Goal: Transaction & Acquisition: Obtain resource

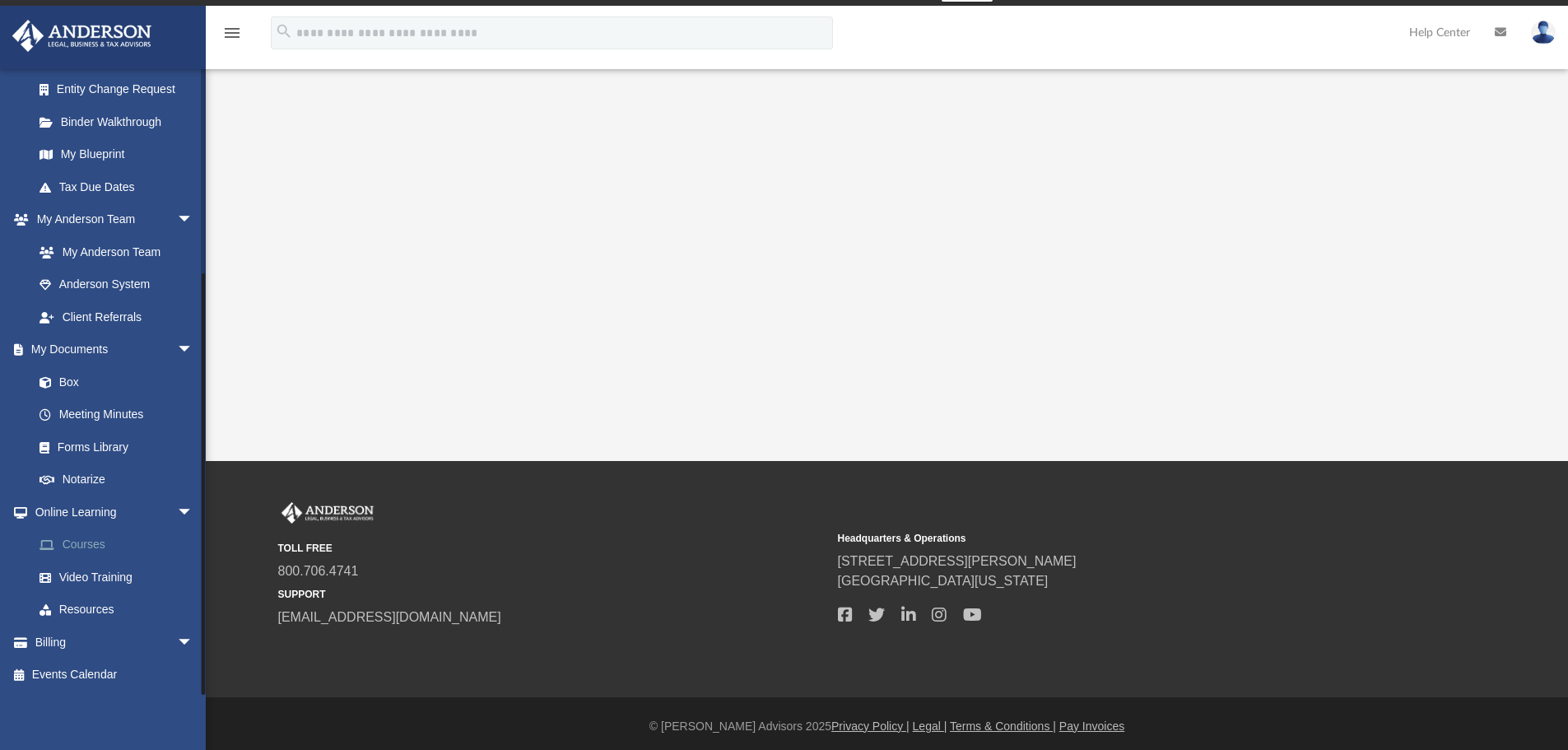
scroll to position [28, 0]
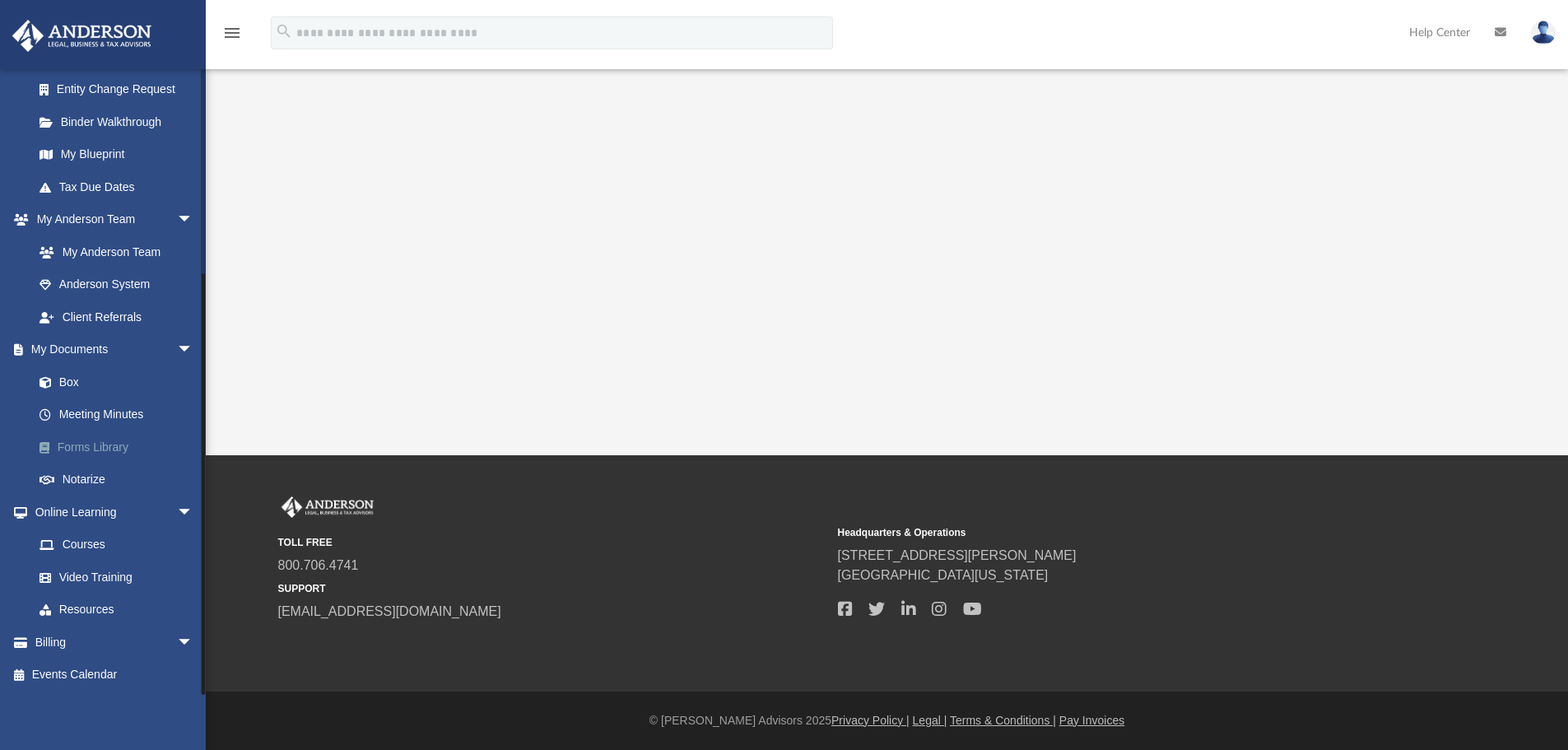
click at [61, 442] on link "Forms Library" at bounding box center [120, 447] width 195 height 33
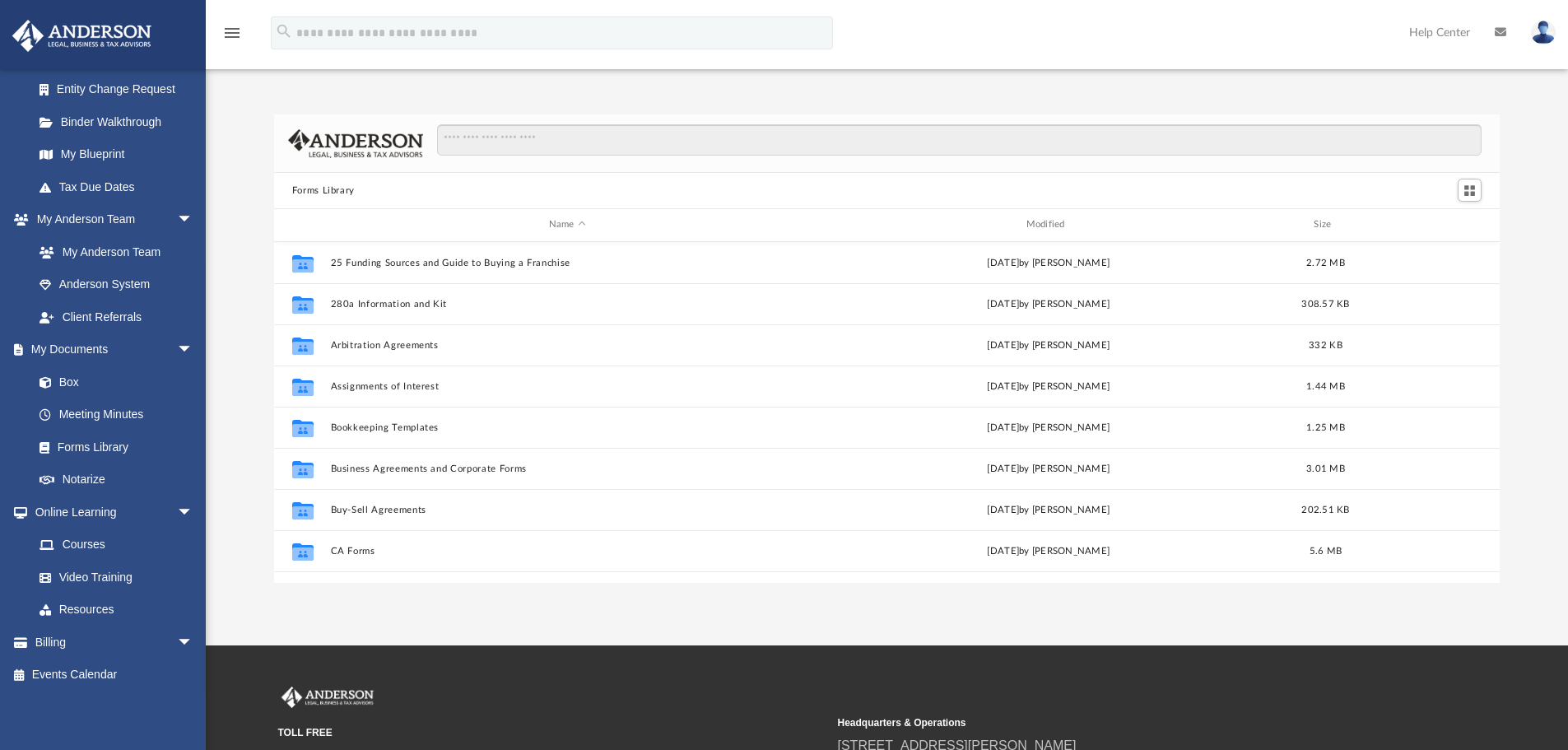
scroll to position [362, 1213]
click at [565, 126] on input "Search files and folders" at bounding box center [959, 139] width 1044 height 31
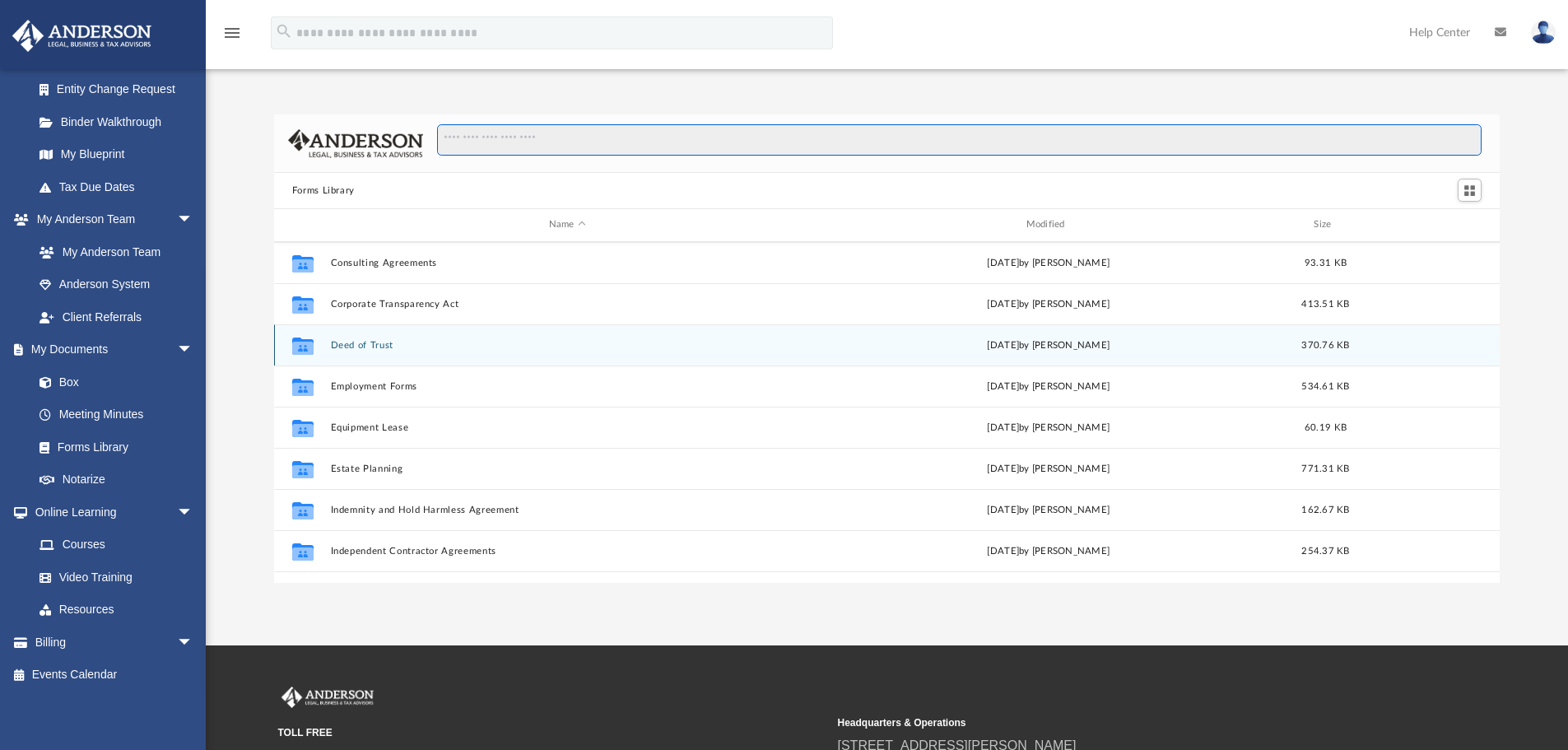
scroll to position [411, 0]
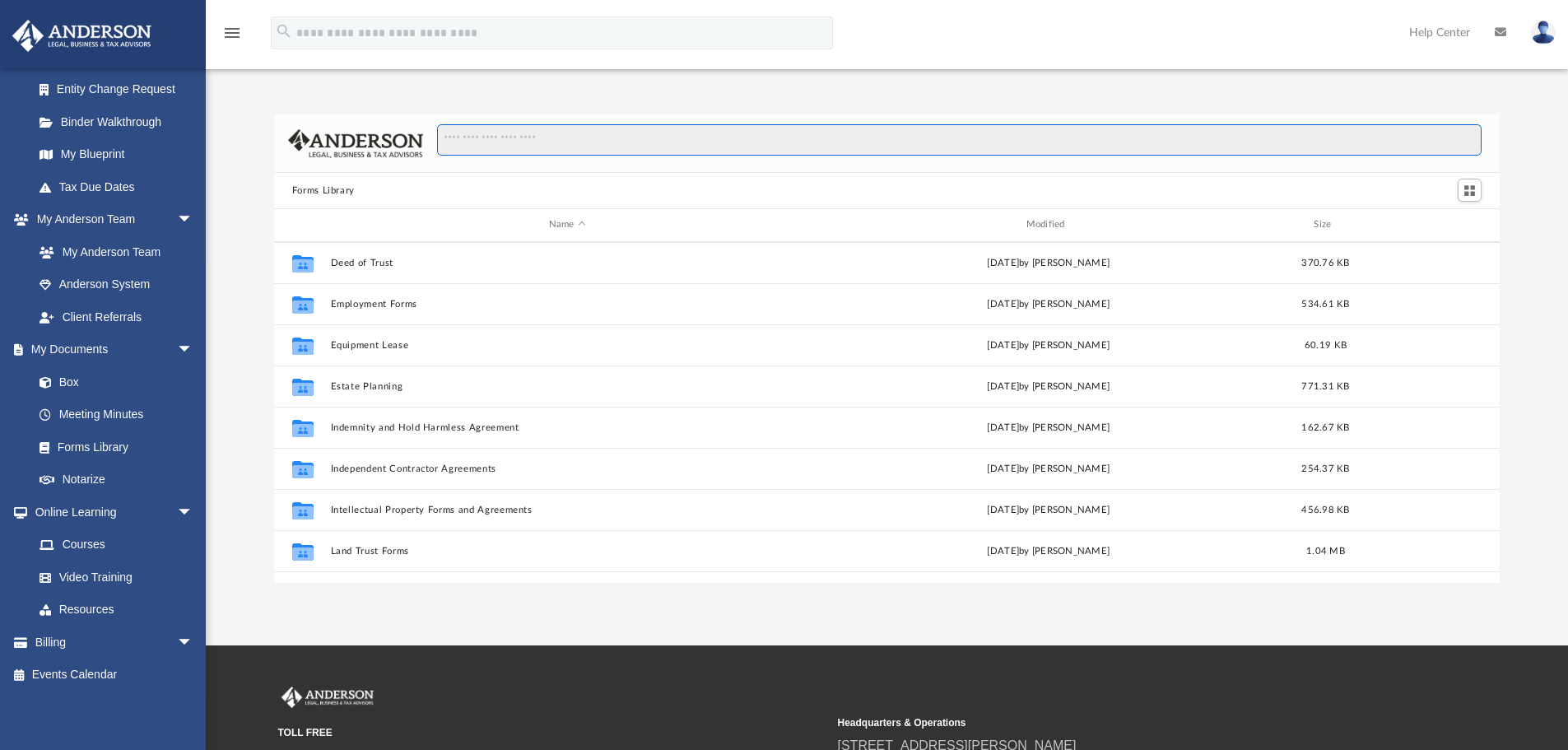
click at [508, 141] on input "Search files and folders" at bounding box center [959, 139] width 1044 height 31
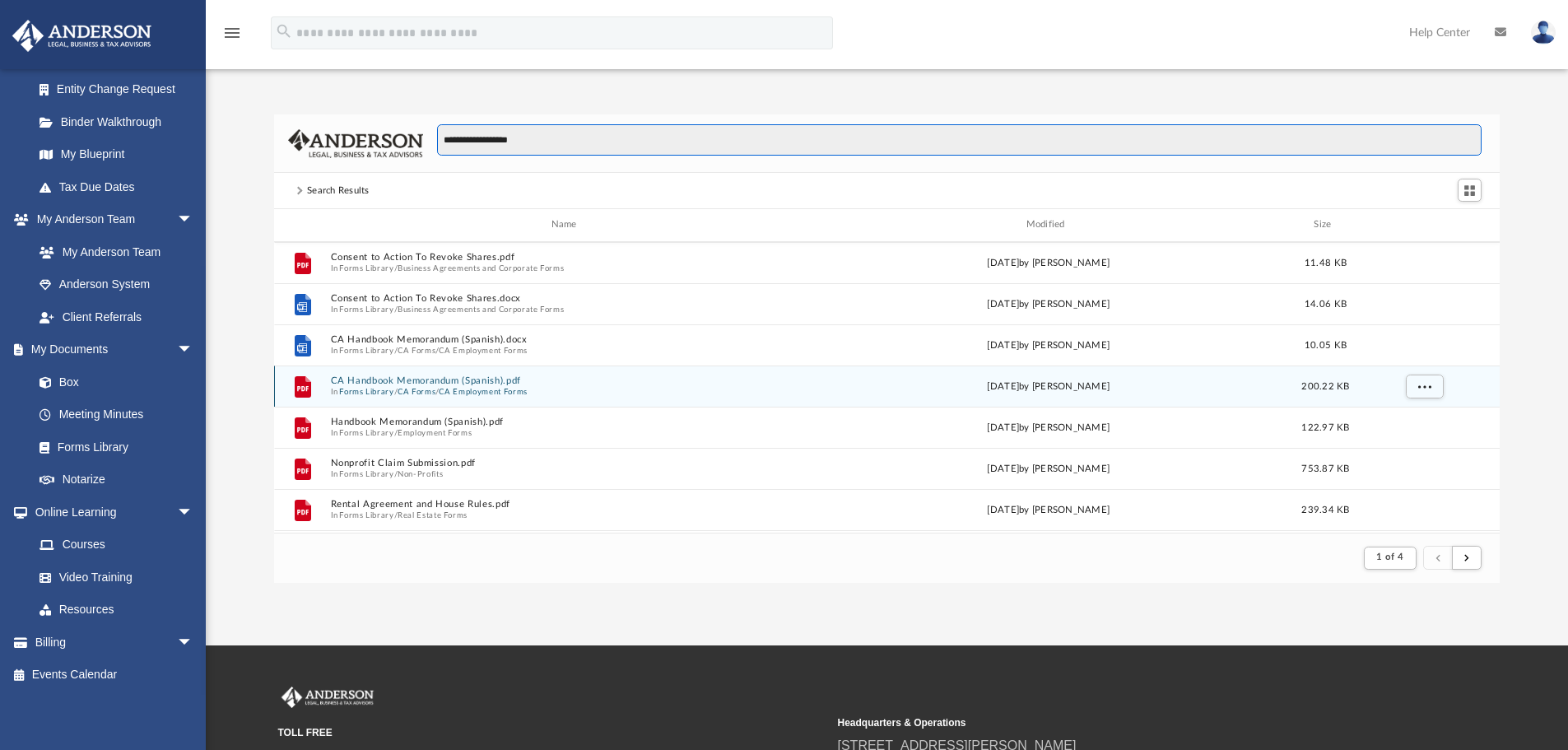
scroll to position [658, 0]
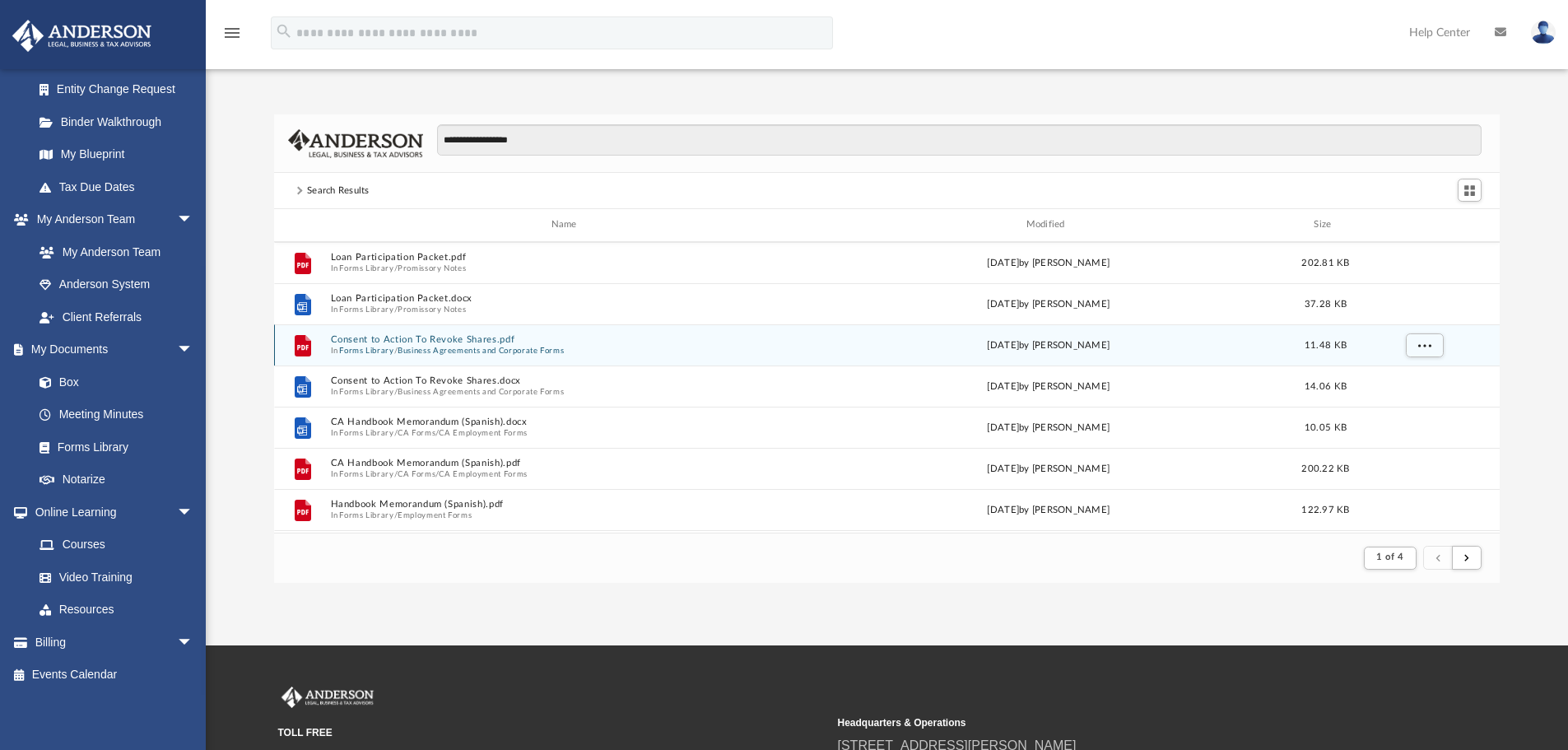
click at [342, 342] on button "Consent to Action To Revoke Shares.pdf" at bounding box center [567, 340] width 475 height 11
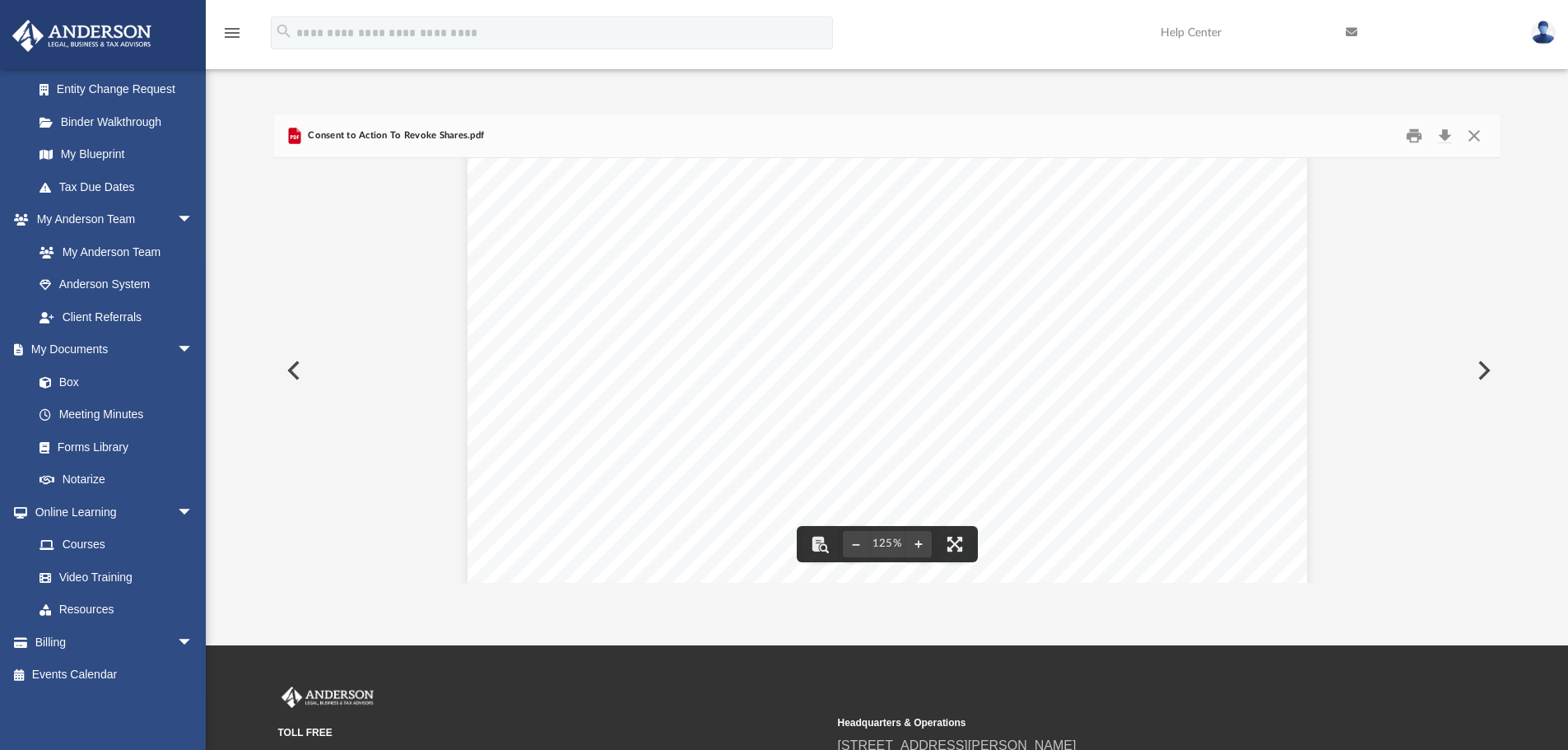
scroll to position [0, 0]
click at [1279, 199] on div "Consent to Action Without A Meeting of The Directors For A [US_STATE] Corporati…" at bounding box center [887, 713] width 839 height 1086
click at [1466, 137] on button "Close" at bounding box center [1473, 136] width 29 height 26
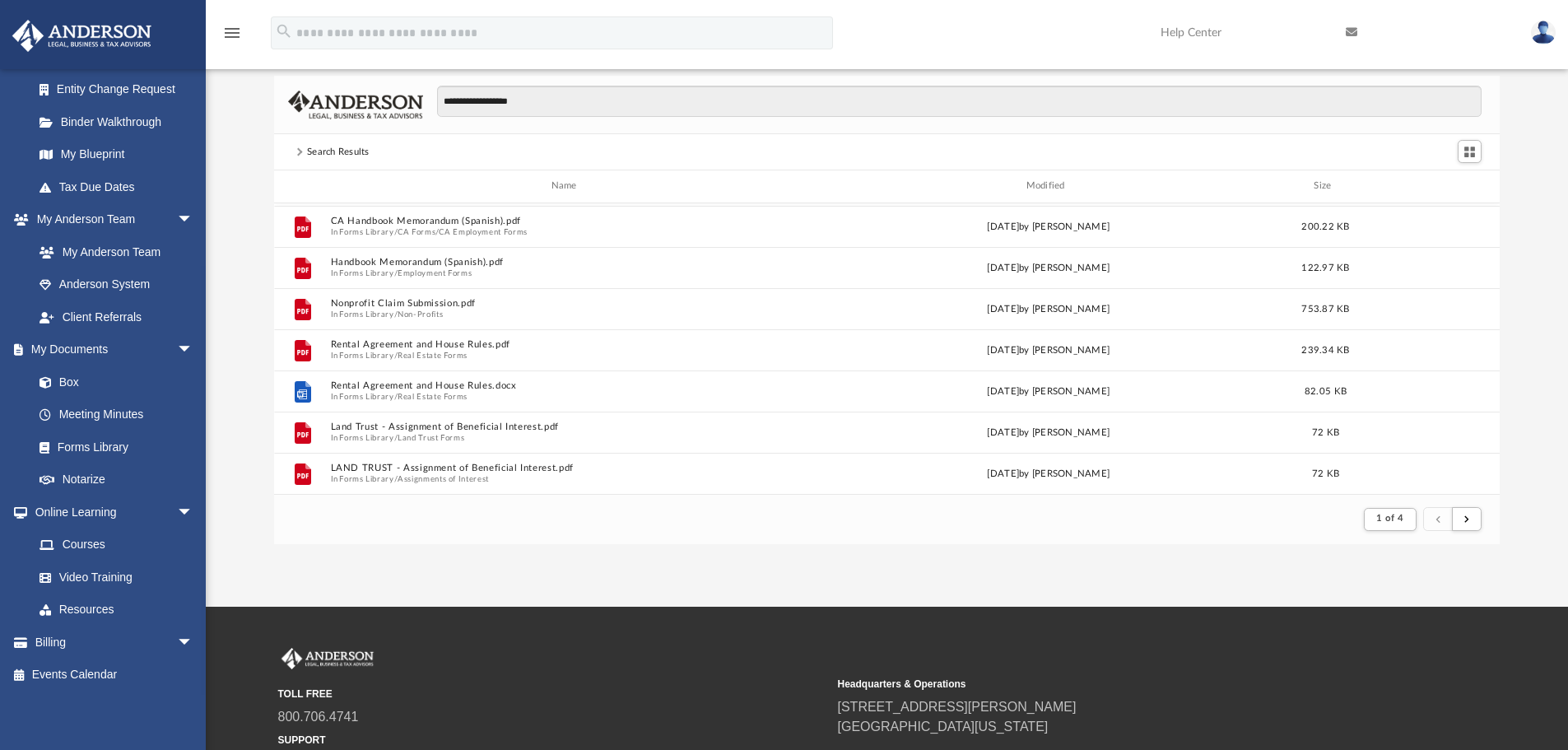
scroll to position [28, 0]
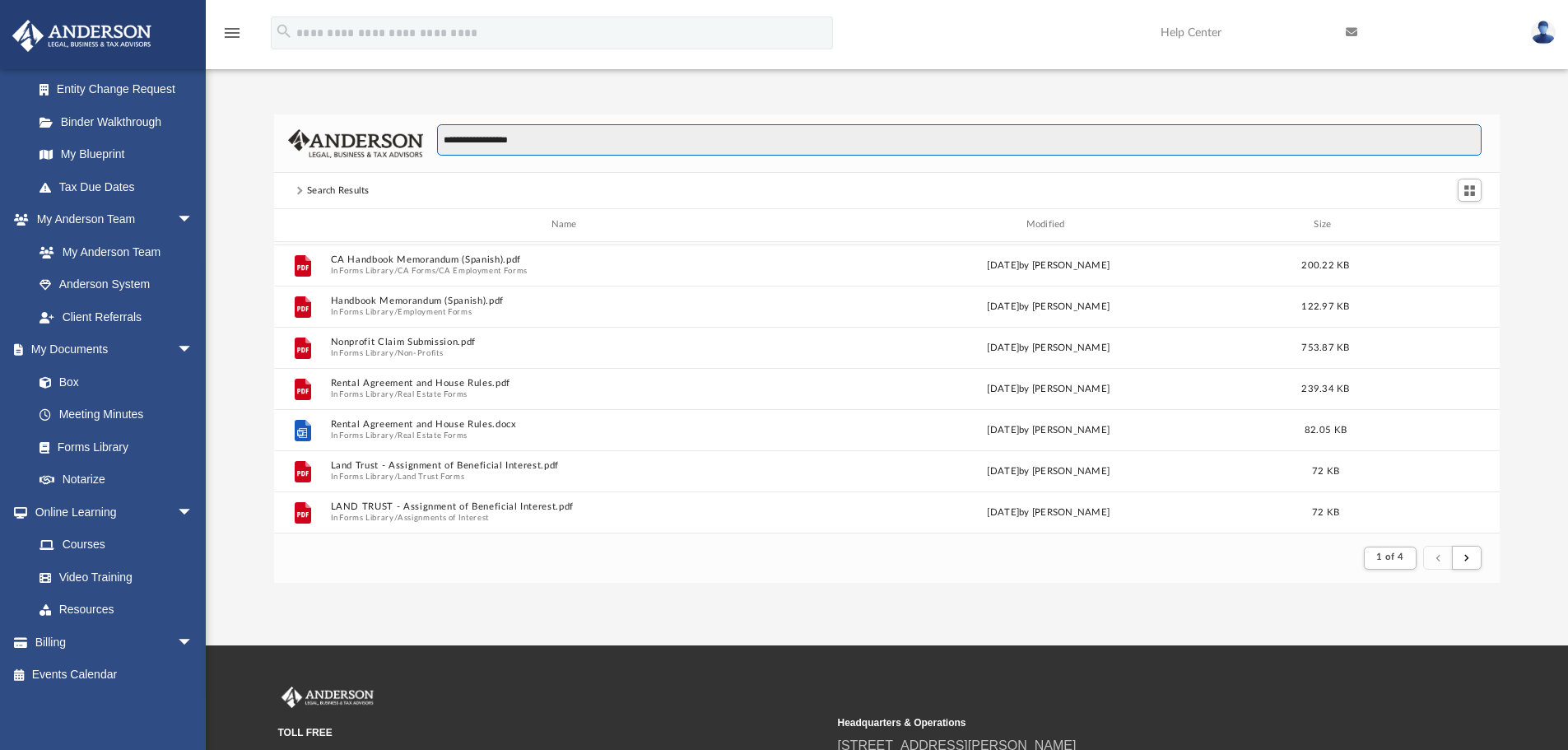
click at [583, 151] on input "**********" at bounding box center [959, 139] width 1044 height 31
drag, startPoint x: 615, startPoint y: 148, endPoint x: 250, endPoint y: 144, distance: 365.0
click at [268, 144] on div "**********" at bounding box center [887, 348] width 1362 height 468
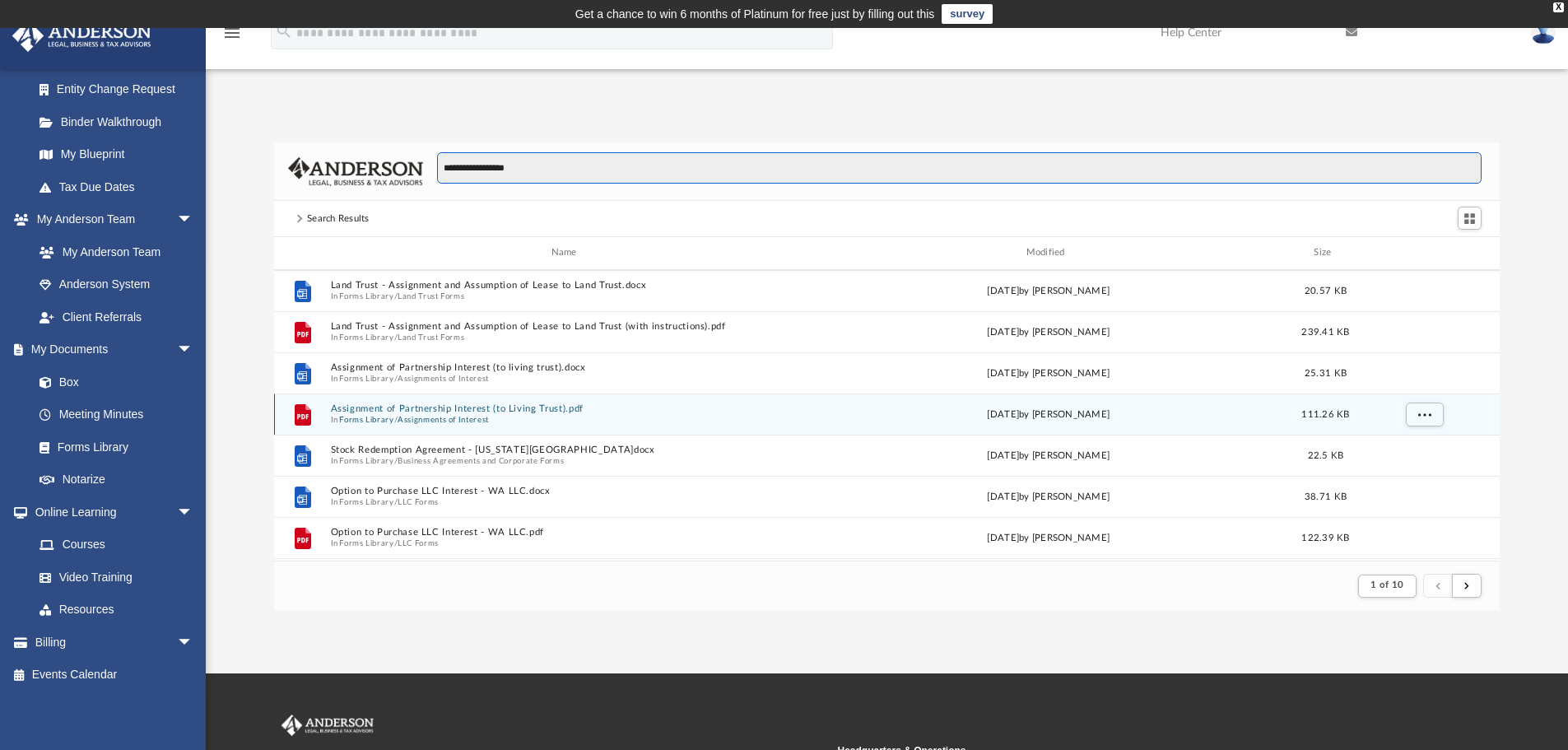
scroll to position [411, 0]
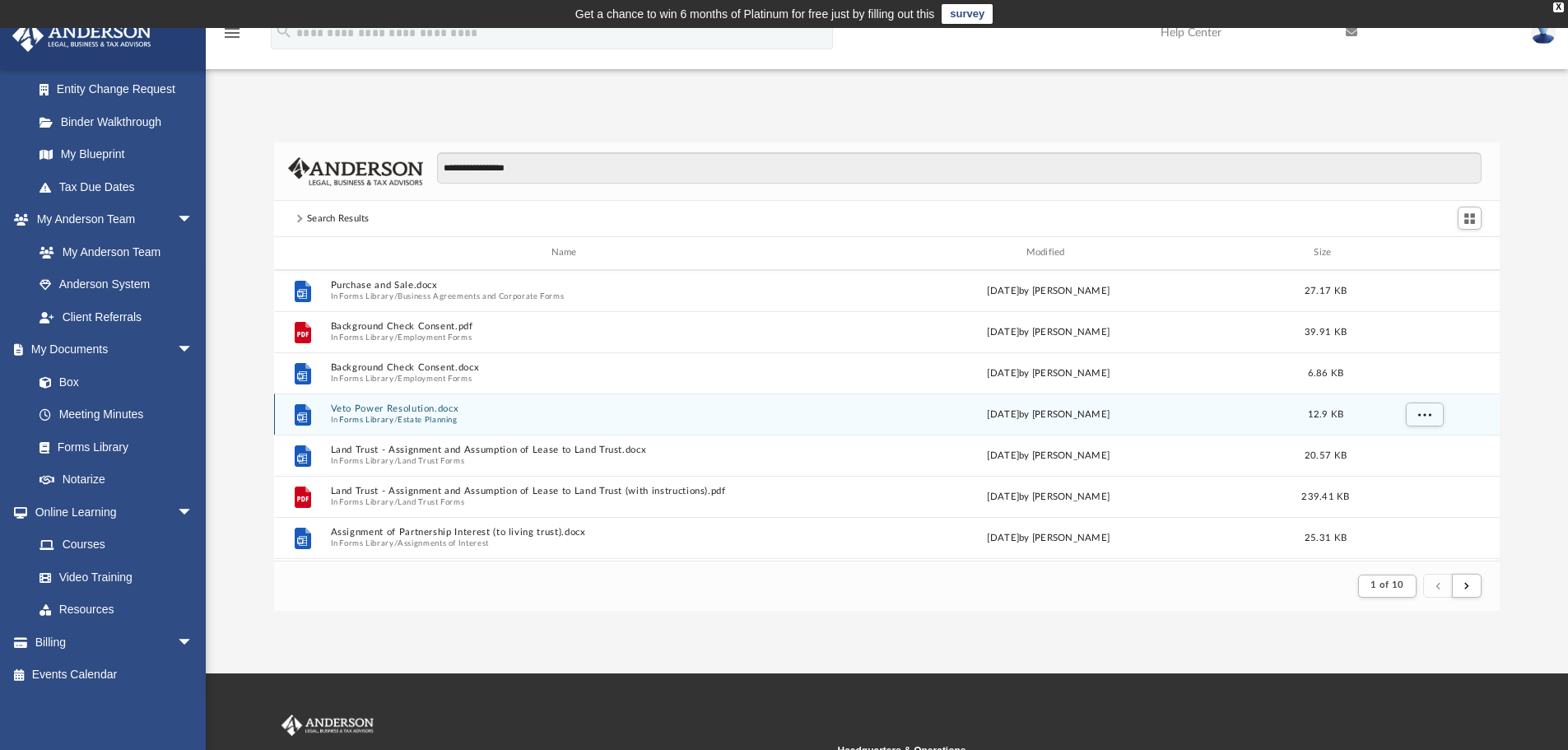
click at [365, 410] on button "Veto Power Resolution.docx" at bounding box center [567, 408] width 475 height 11
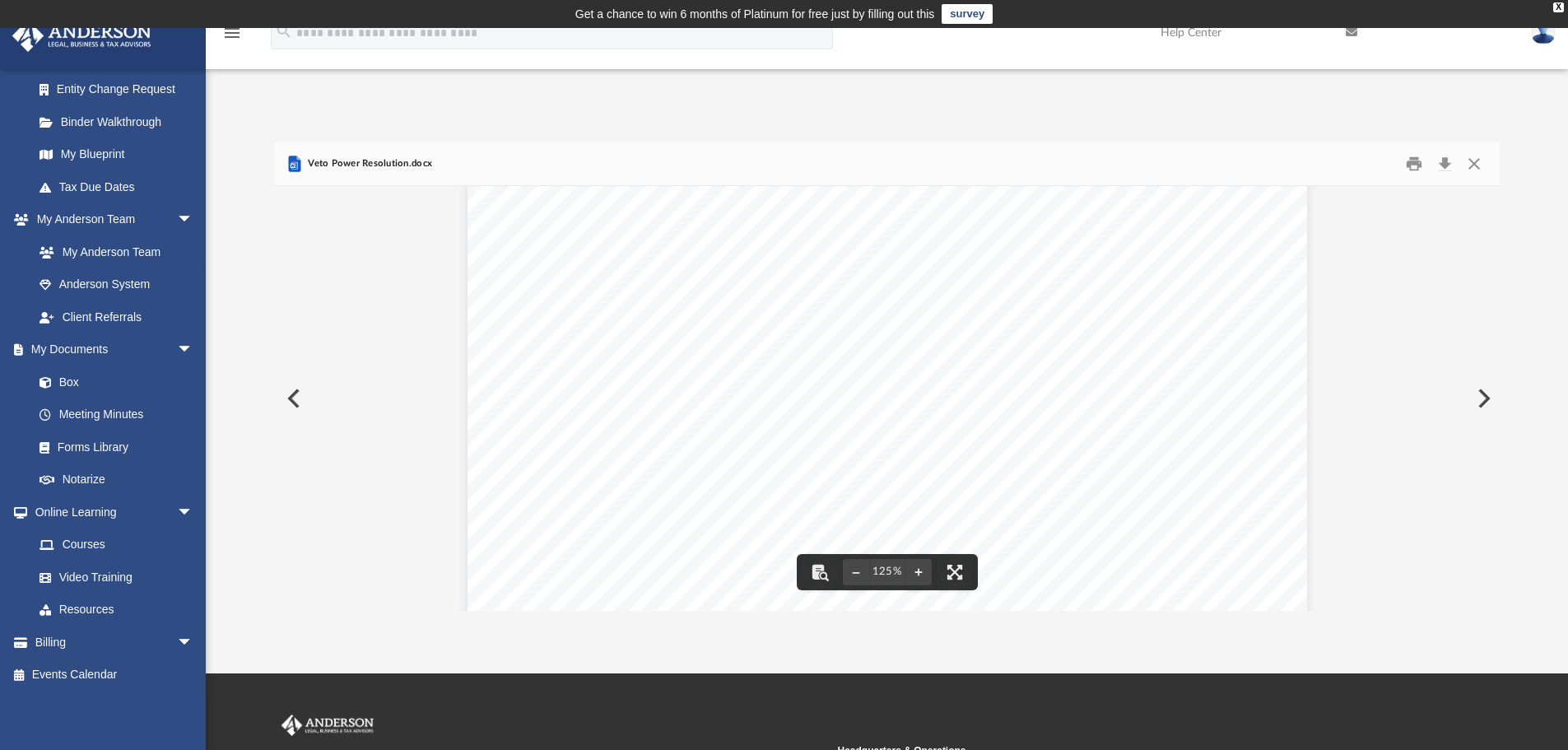
scroll to position [165, 0]
drag, startPoint x: 1467, startPoint y: 165, endPoint x: 1446, endPoint y: 177, distance: 24.2
click at [1467, 165] on button "Close" at bounding box center [1473, 164] width 29 height 26
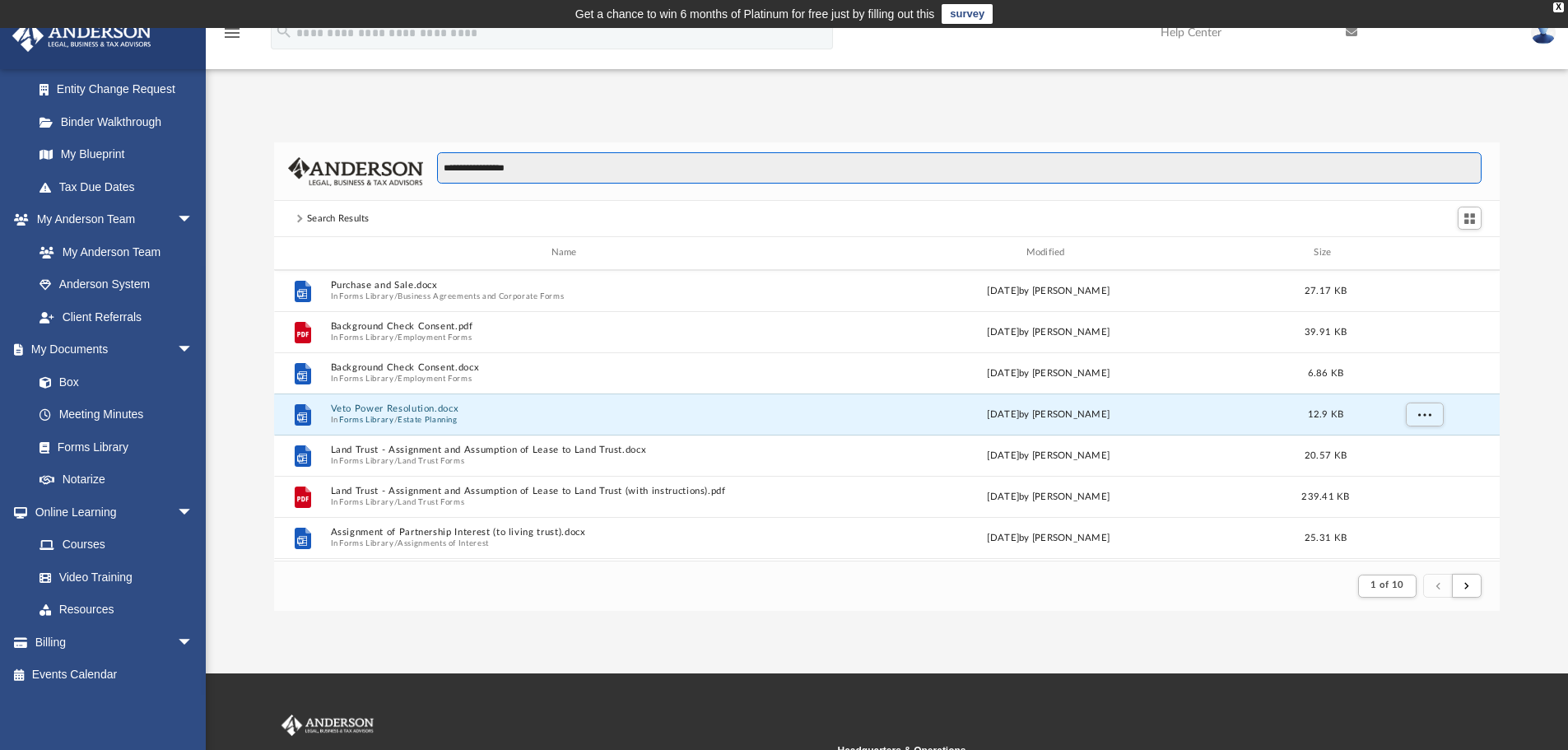
drag, startPoint x: 534, startPoint y: 167, endPoint x: 277, endPoint y: 170, distance: 257.0
click at [277, 170] on div "**********" at bounding box center [887, 172] width 1226 height 59
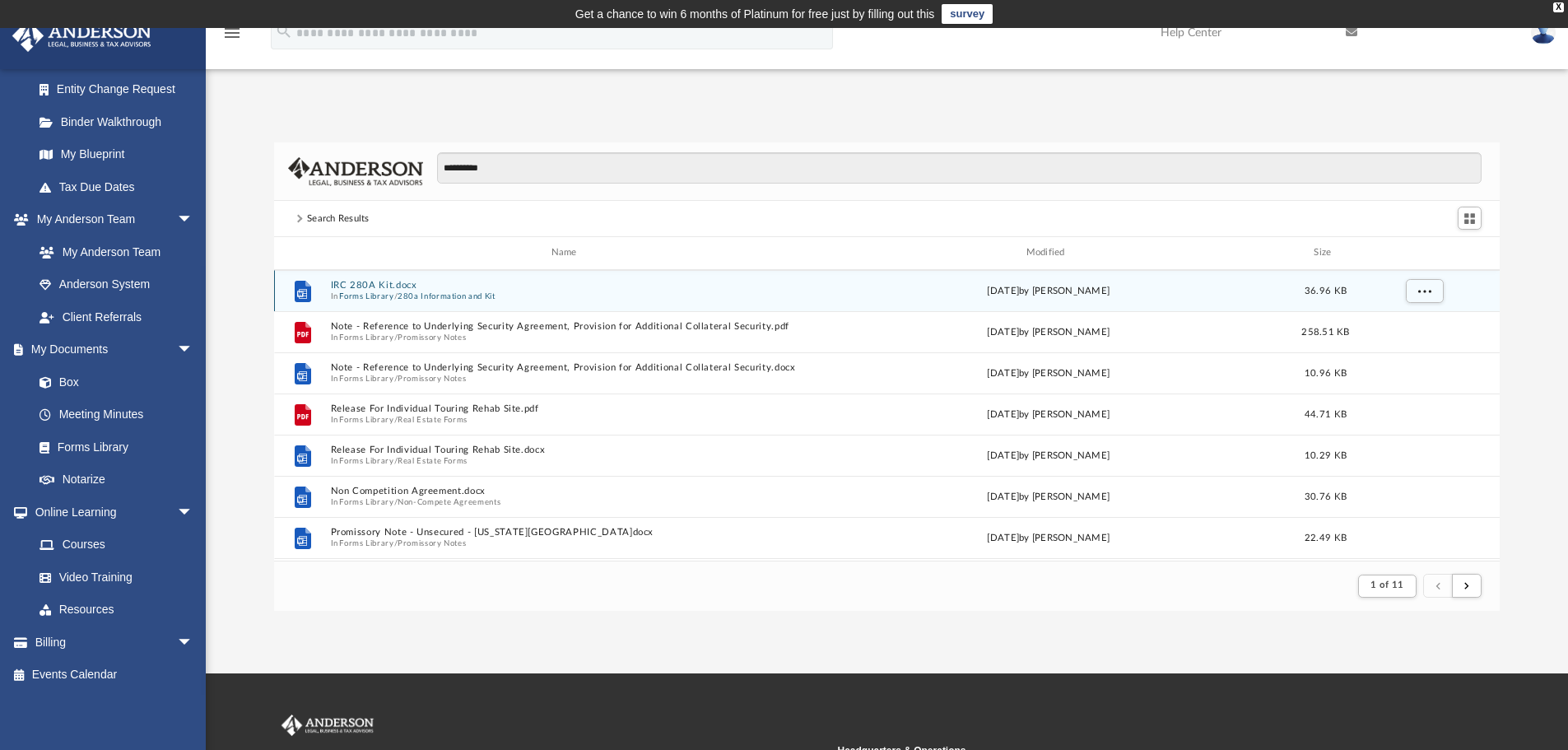
click at [383, 284] on button "IRC 280A Kit.docx" at bounding box center [567, 285] width 475 height 11
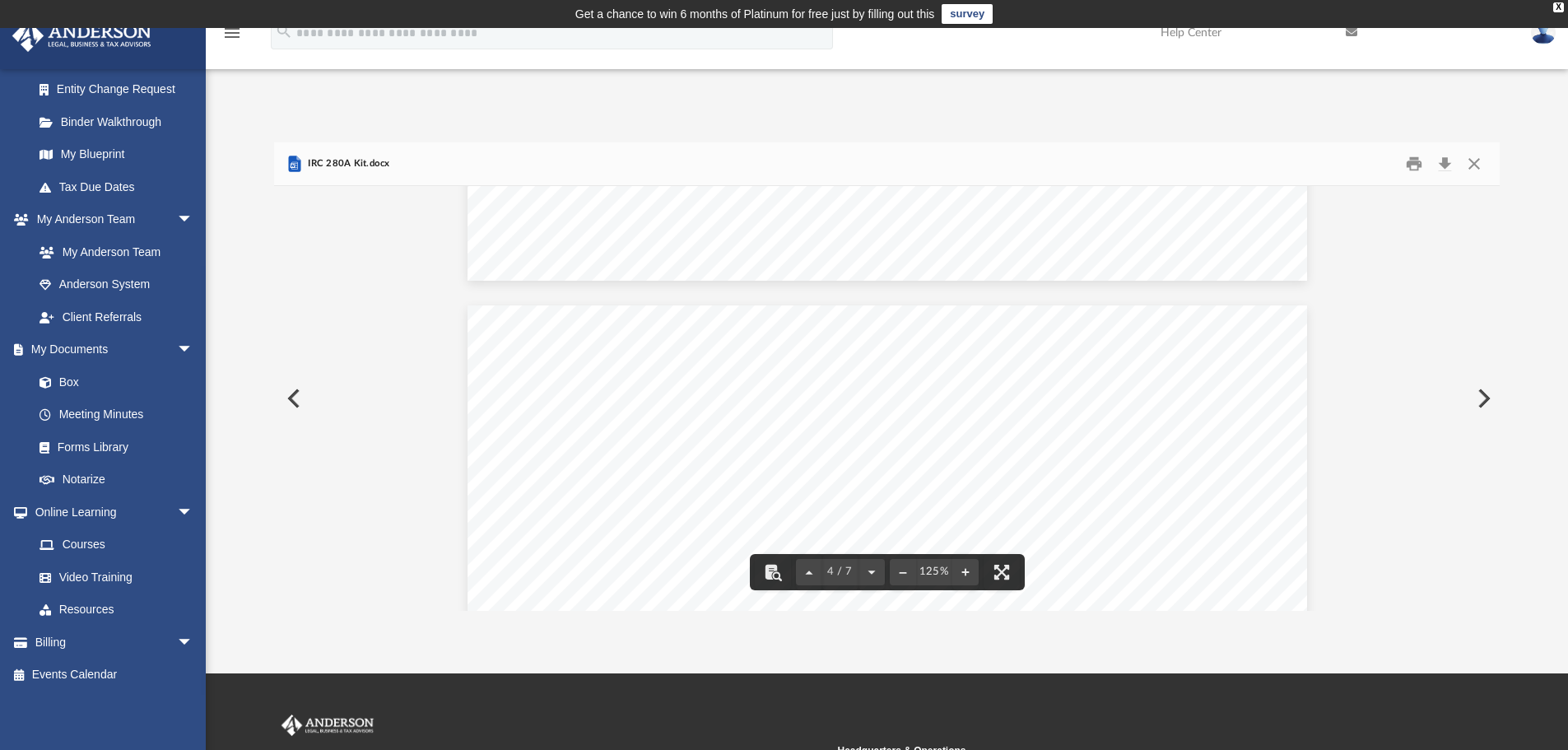
scroll to position [3868, 0]
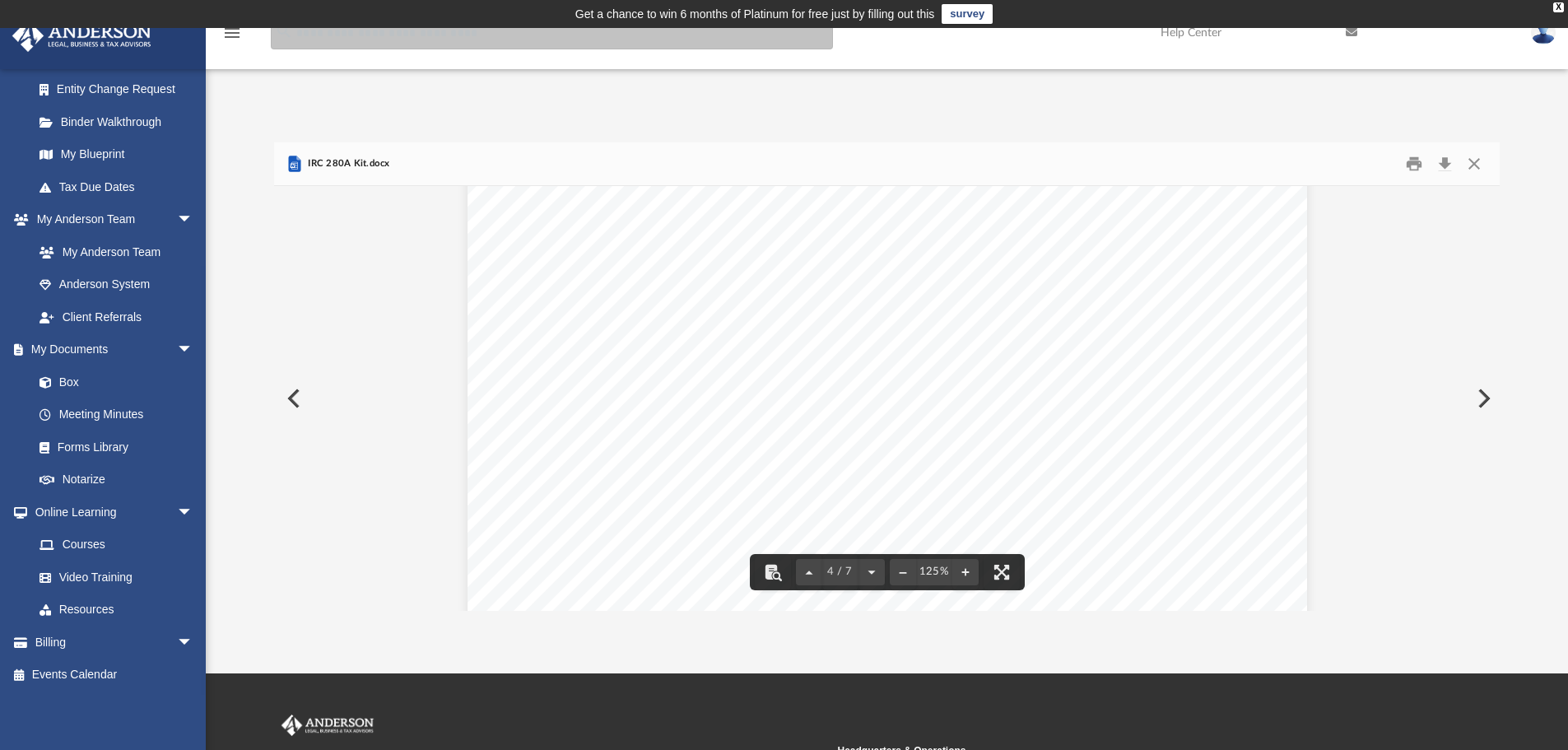
click at [361, 37] on input "search" at bounding box center [552, 32] width 562 height 33
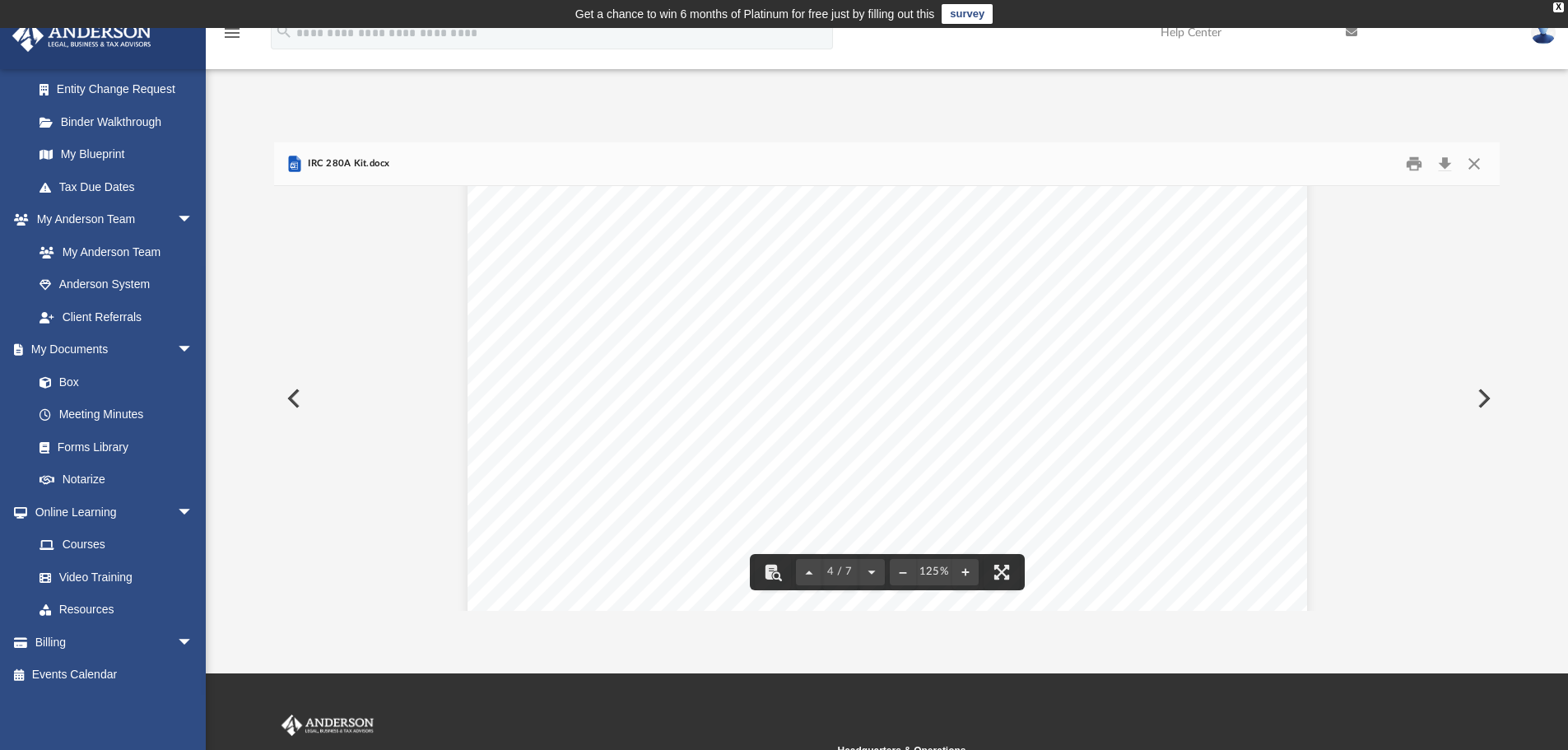
click at [1432, 359] on div "FORM KIT FOR USING INTERNAL REVENUE CODE SECTION 280A All rights reserved. No p…" at bounding box center [887, 206] width 1226 height 7777
click at [1470, 160] on button "Close" at bounding box center [1473, 164] width 29 height 26
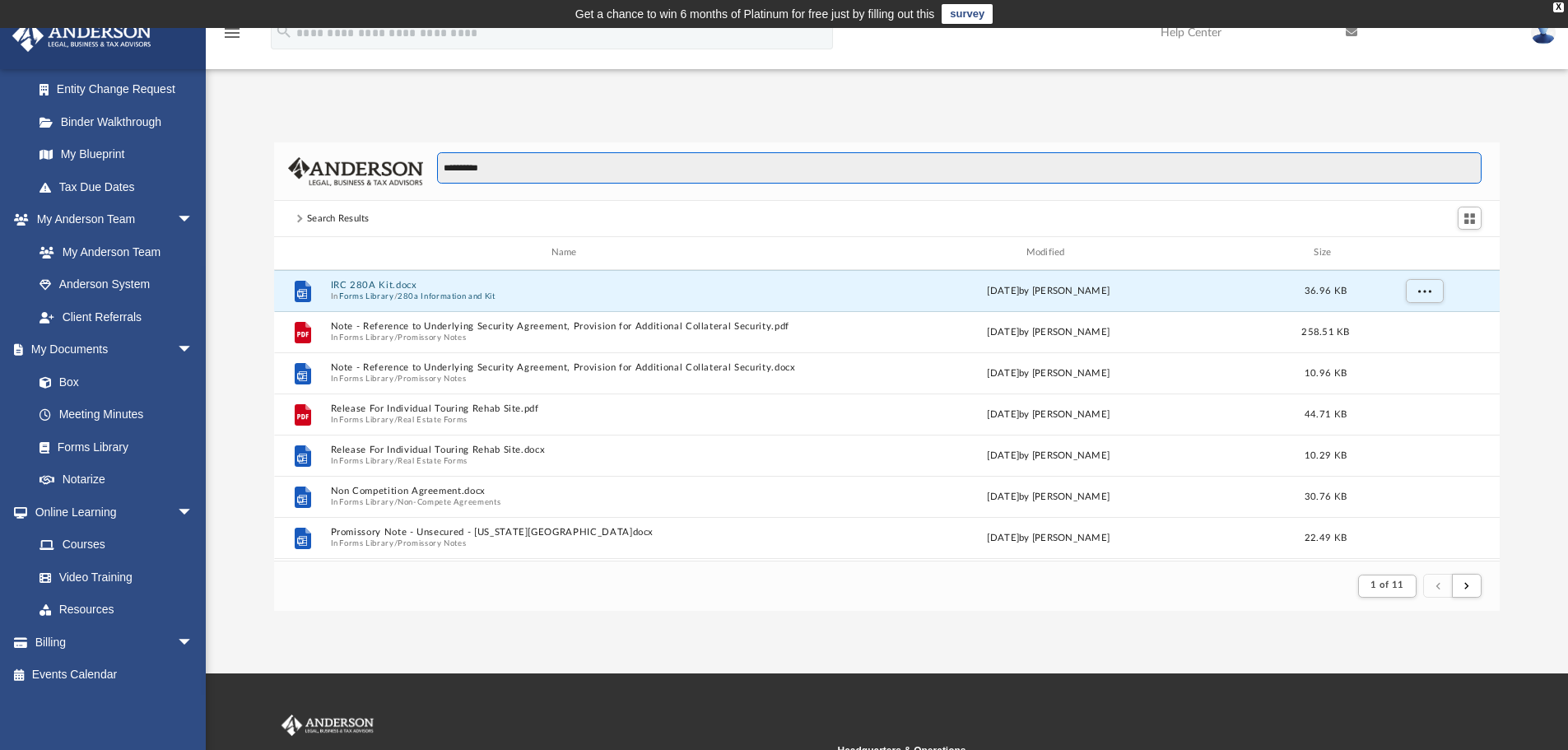
drag, startPoint x: 544, startPoint y: 173, endPoint x: 255, endPoint y: 169, distance: 289.0
click at [255, 169] on div "********* Search Results Name Modified Size File Mortgage Security Agreement an…" at bounding box center [887, 376] width 1362 height 468
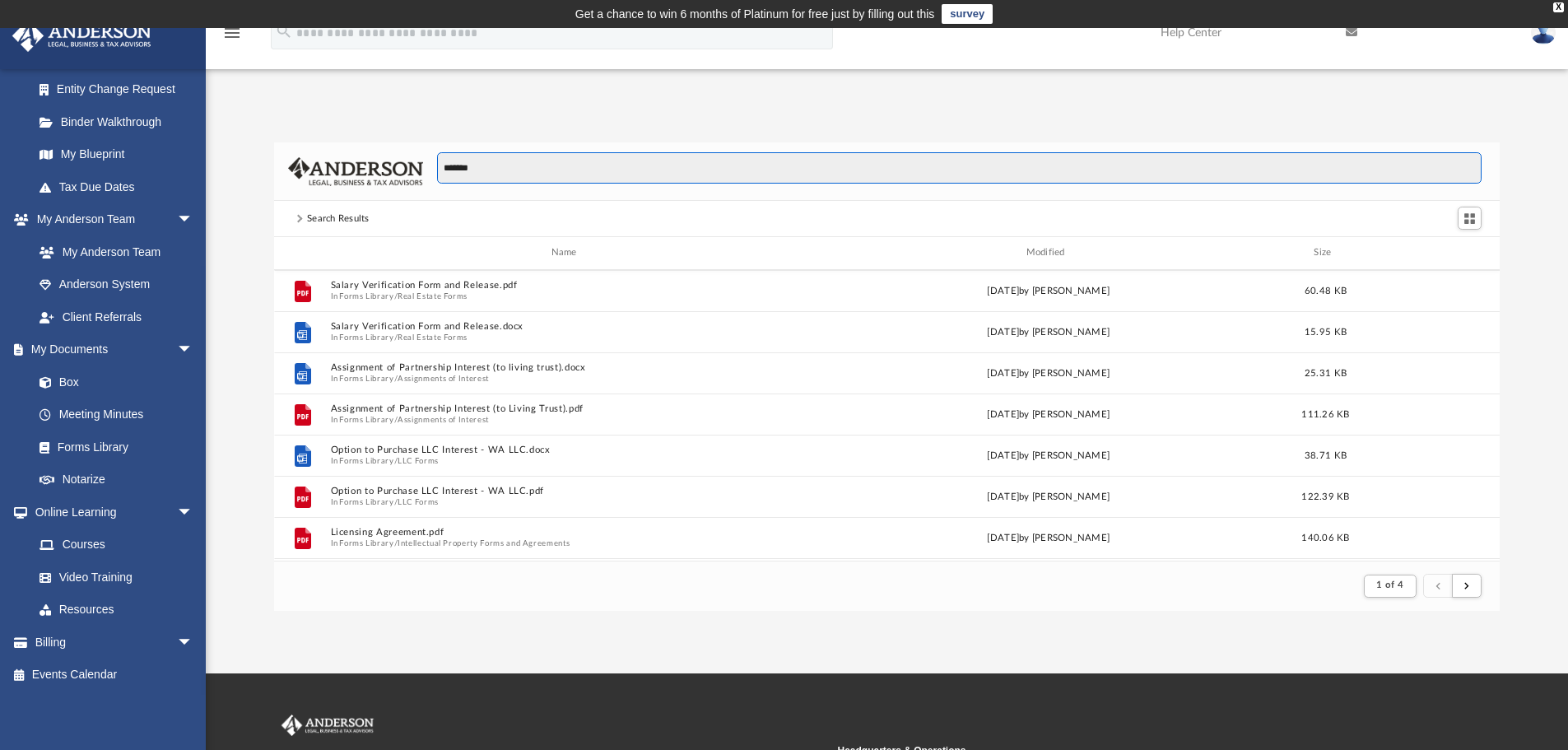
click at [517, 169] on input "*******" at bounding box center [959, 168] width 1044 height 31
type input "*******"
click at [884, 611] on div "App [PERSON_NAME][EMAIL_ADDRESS][DOMAIN_NAME] Sign Out [PERSON_NAME][EMAIL_ADDR…" at bounding box center [784, 350] width 1568 height 645
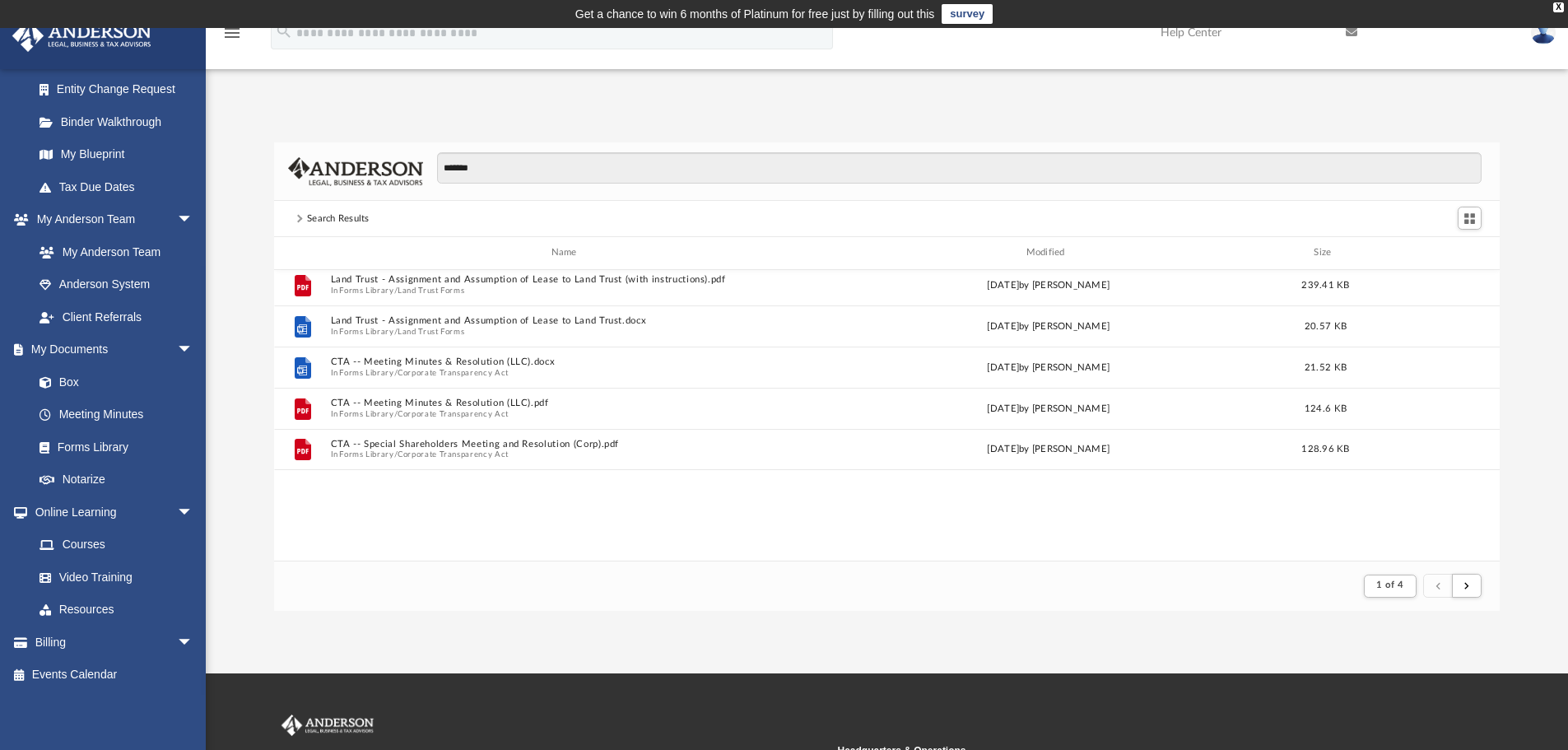
scroll to position [0, 0]
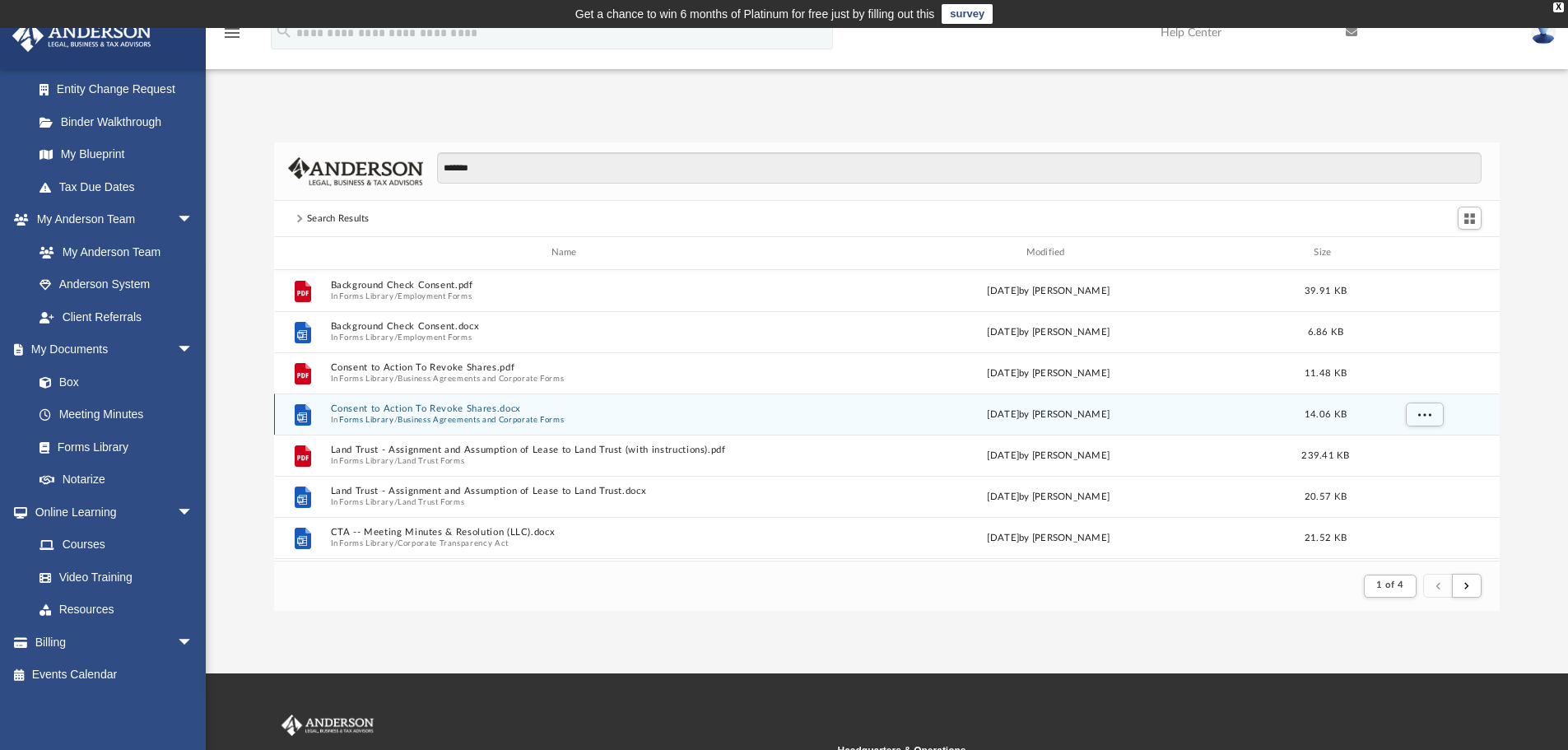
click at [378, 412] on button "Consent to Action To Revoke Shares.docx" at bounding box center [567, 408] width 475 height 11
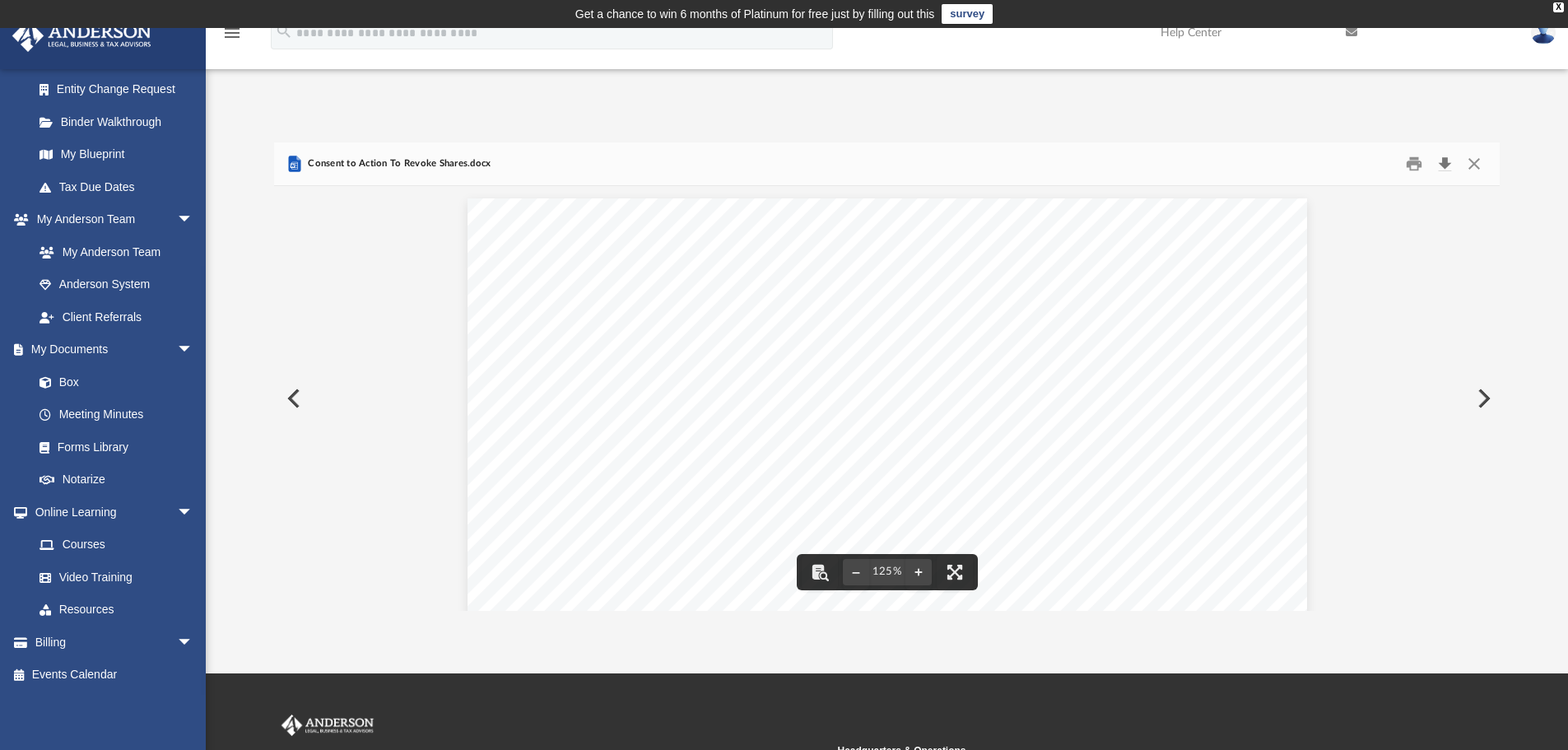
click at [1433, 165] on button "Download" at bounding box center [1444, 164] width 29 height 26
